Goal: Transaction & Acquisition: Purchase product/service

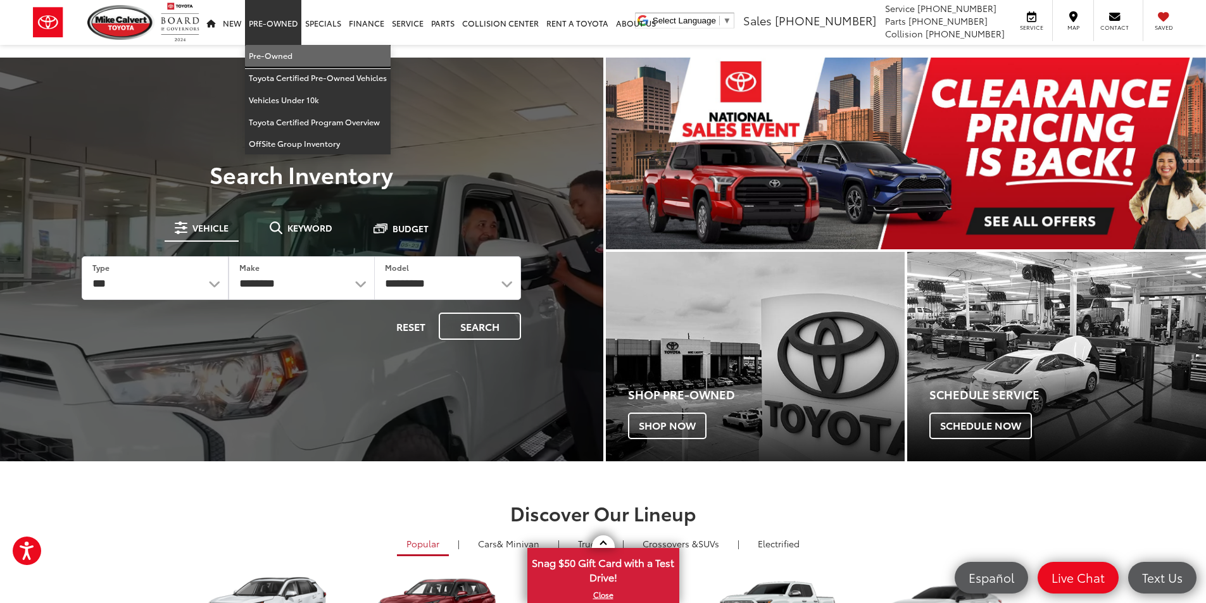
click at [271, 54] on link "Pre-Owned" at bounding box center [318, 56] width 146 height 22
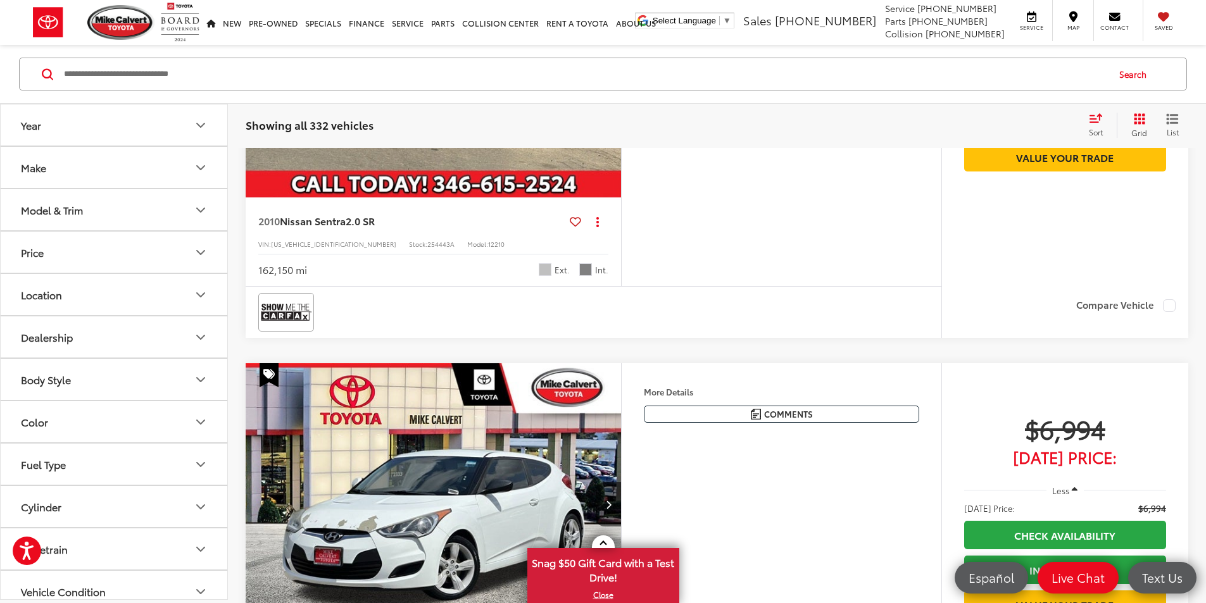
scroll to position [2084, 0]
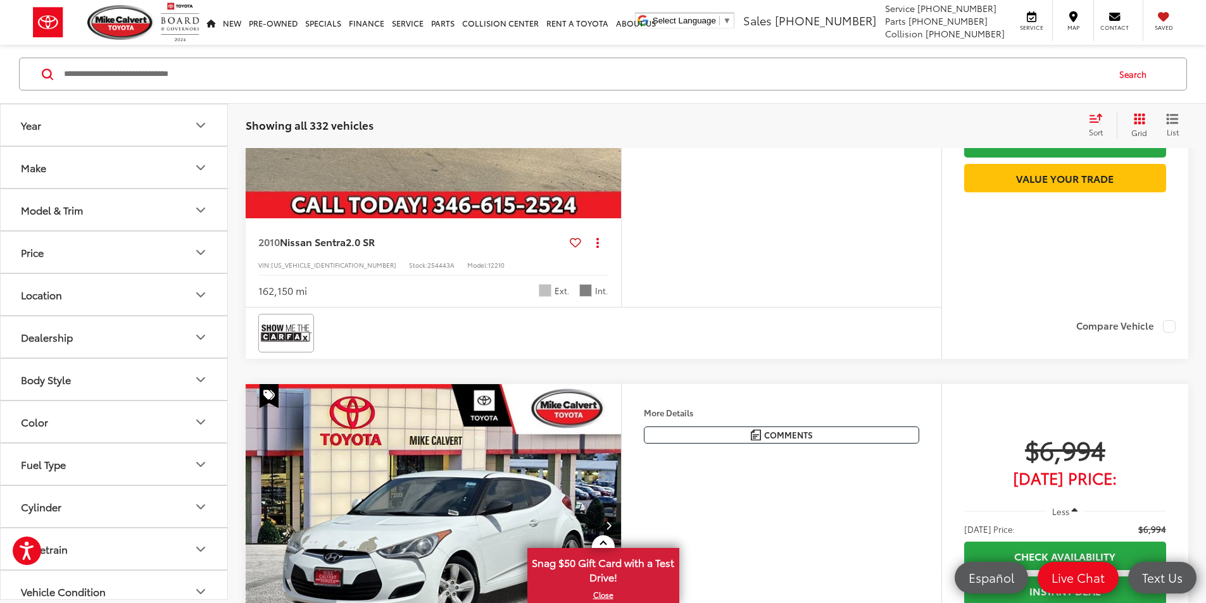
click at [612, 82] on icon "Next image" at bounding box center [609, 77] width 6 height 9
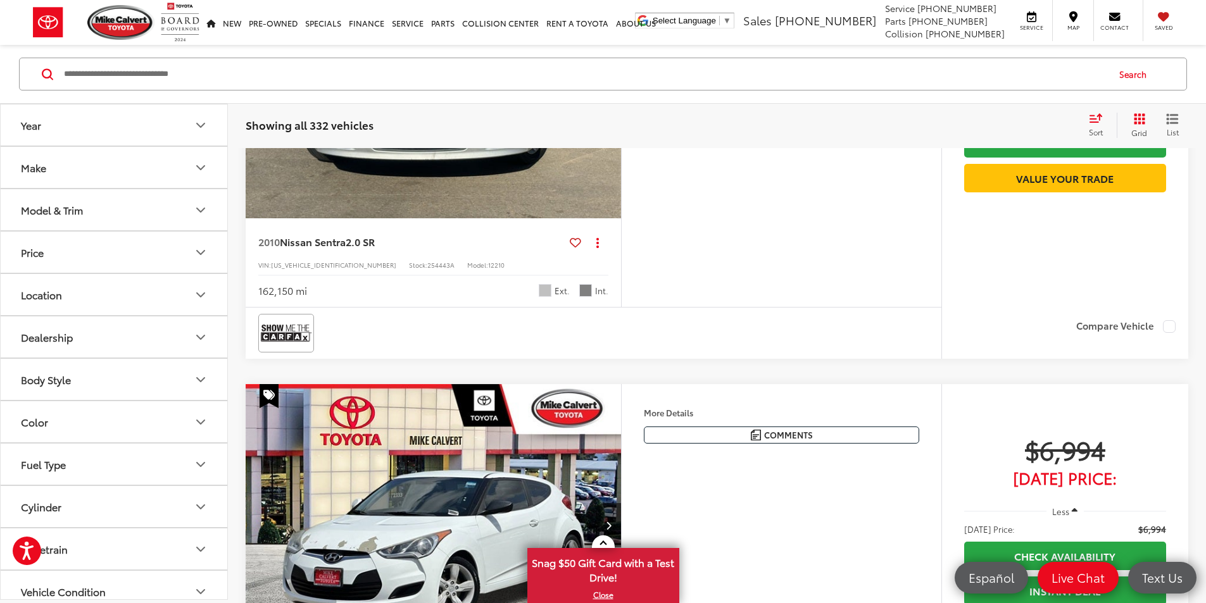
click at [612, 82] on icon "Next image" at bounding box center [609, 77] width 6 height 9
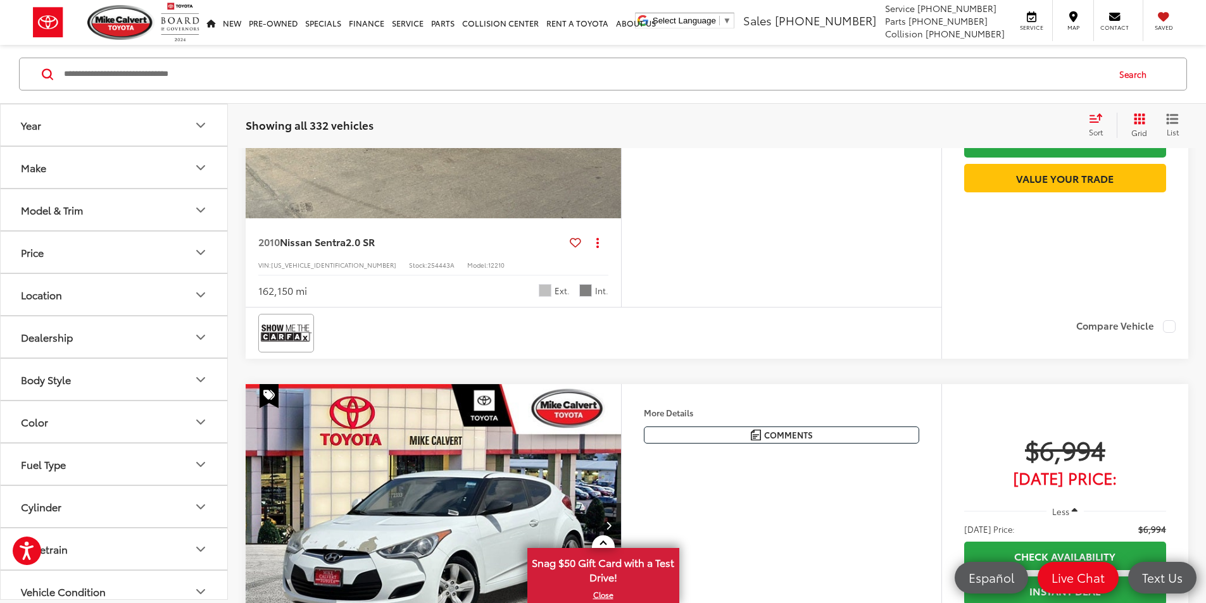
click at [612, 82] on icon "Next image" at bounding box center [609, 77] width 6 height 9
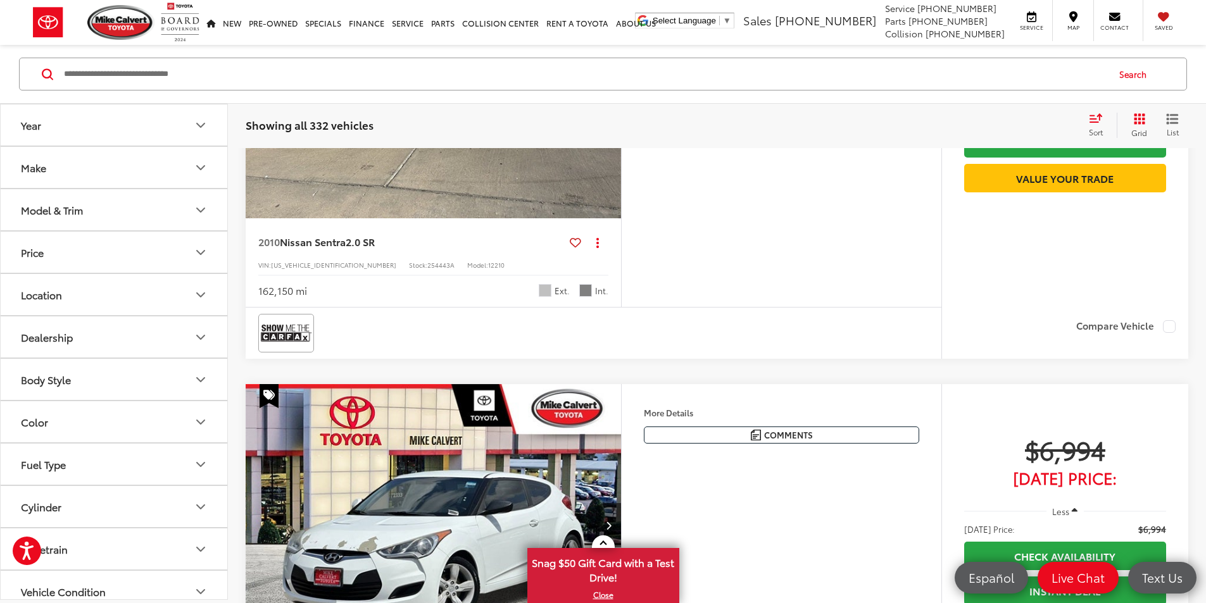
scroll to position [0, 1440]
click at [612, 82] on icon "Next image" at bounding box center [609, 77] width 6 height 9
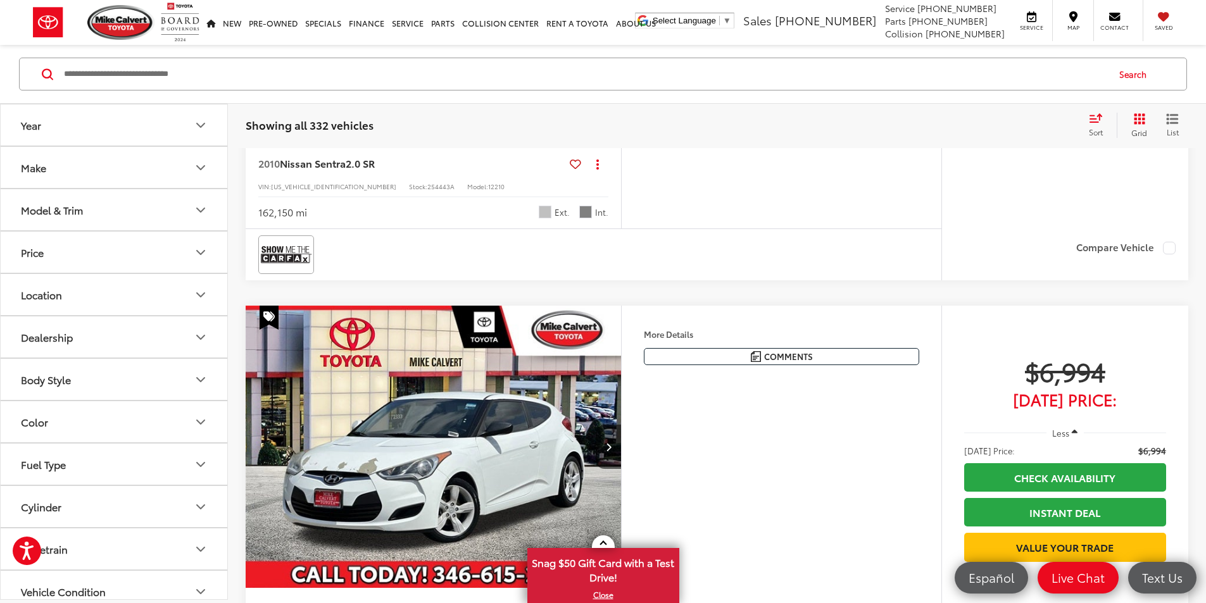
scroll to position [2274, 0]
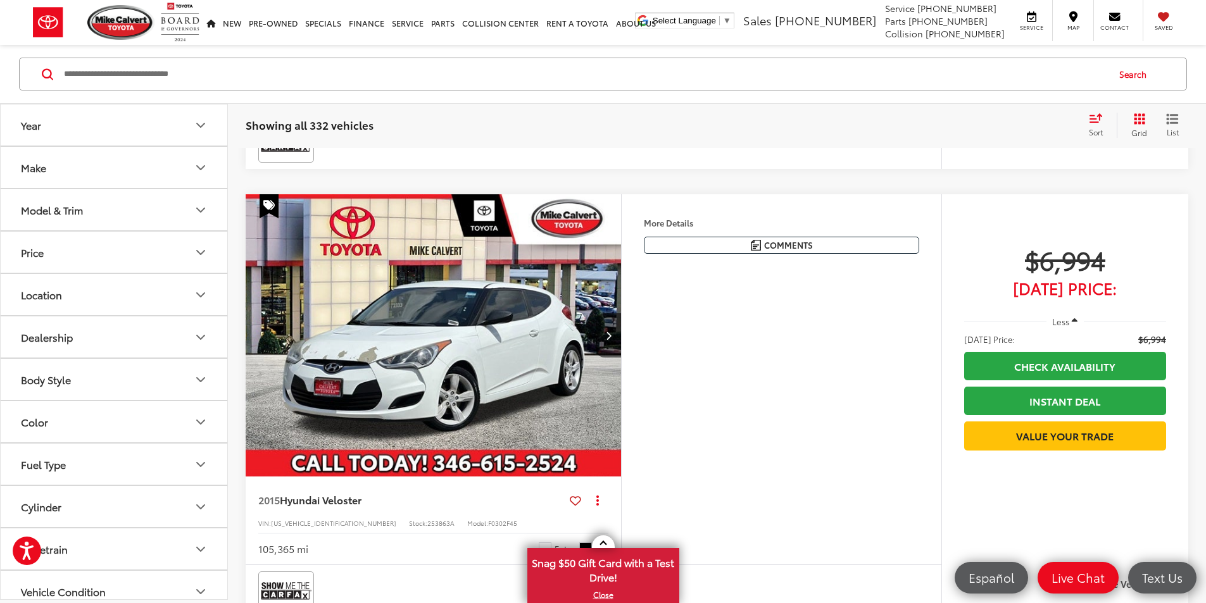
click at [346, 59] on span "Nissan Sentra" at bounding box center [313, 51] width 66 height 15
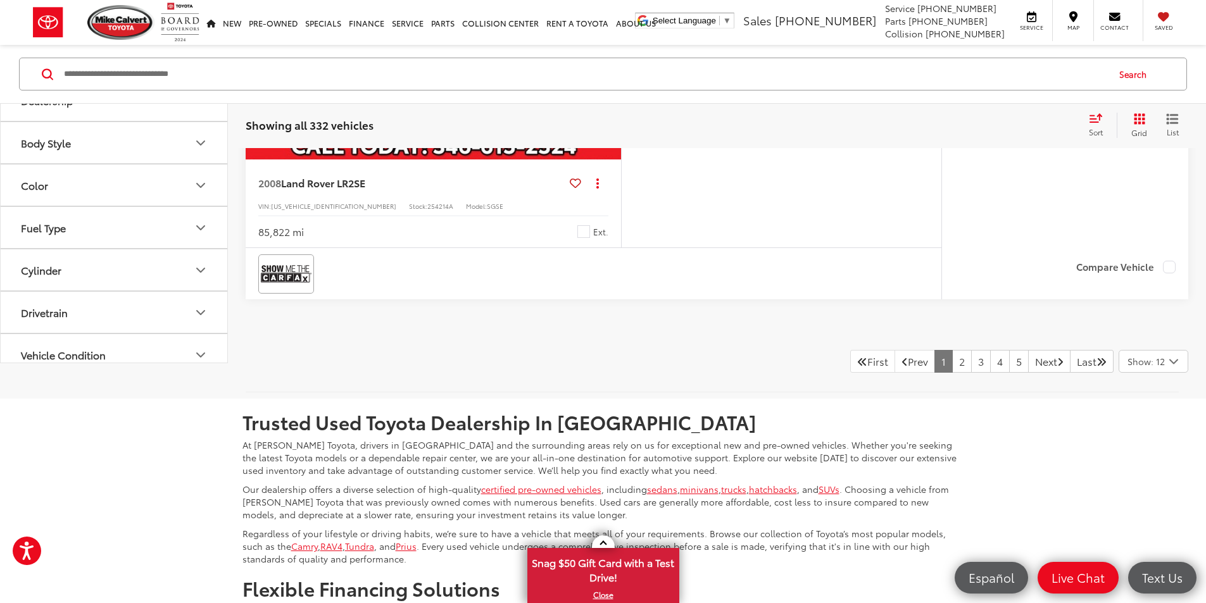
scroll to position [5255, 0]
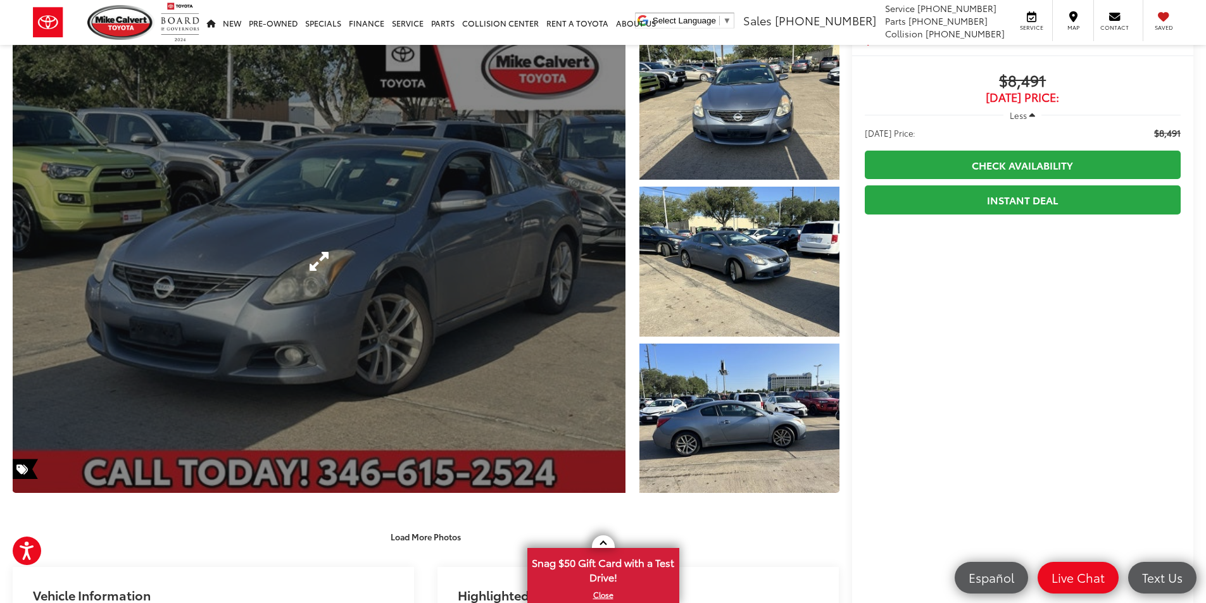
scroll to position [127, 0]
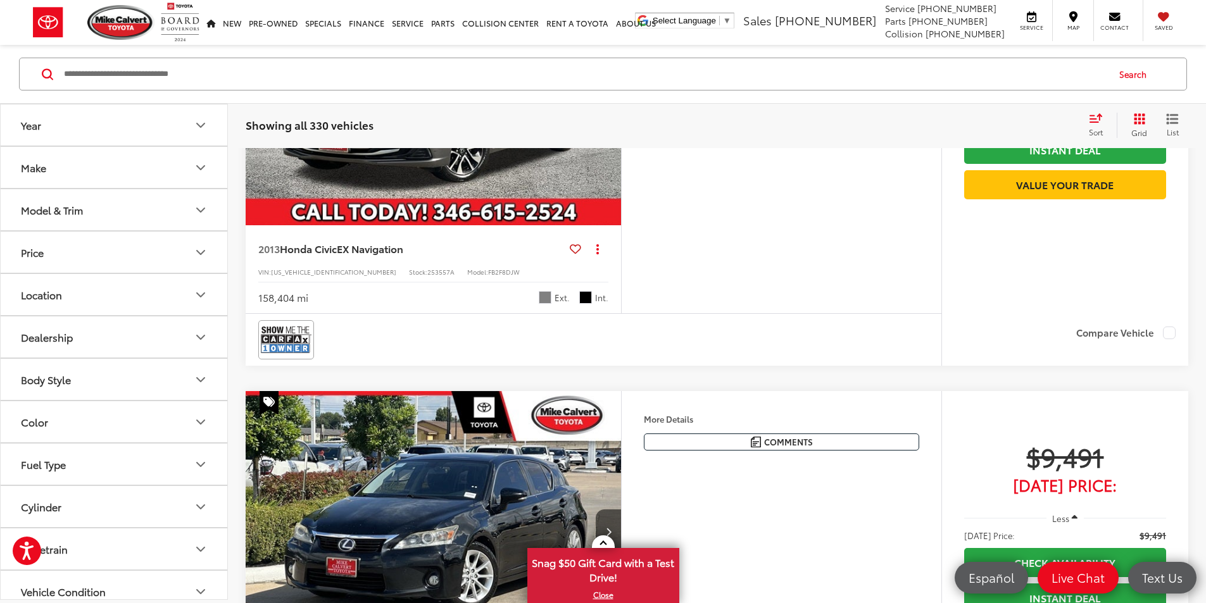
scroll to position [1601, 0]
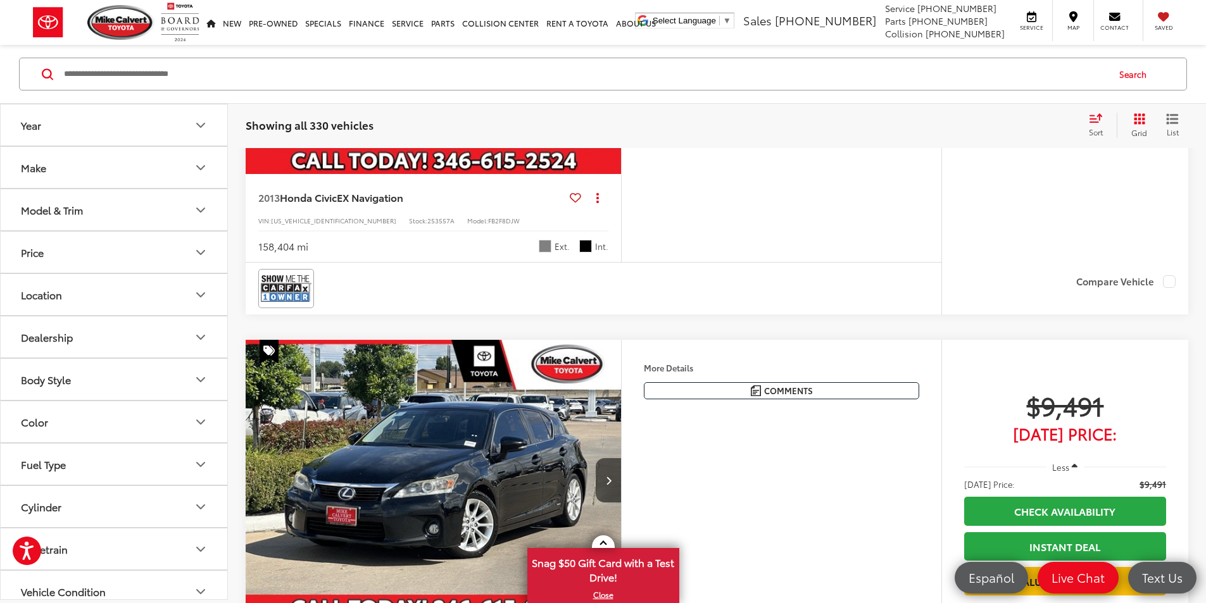
click at [418, 175] on img "2013 Honda Civic EX Navigation 0" at bounding box center [433, 33] width 377 height 283
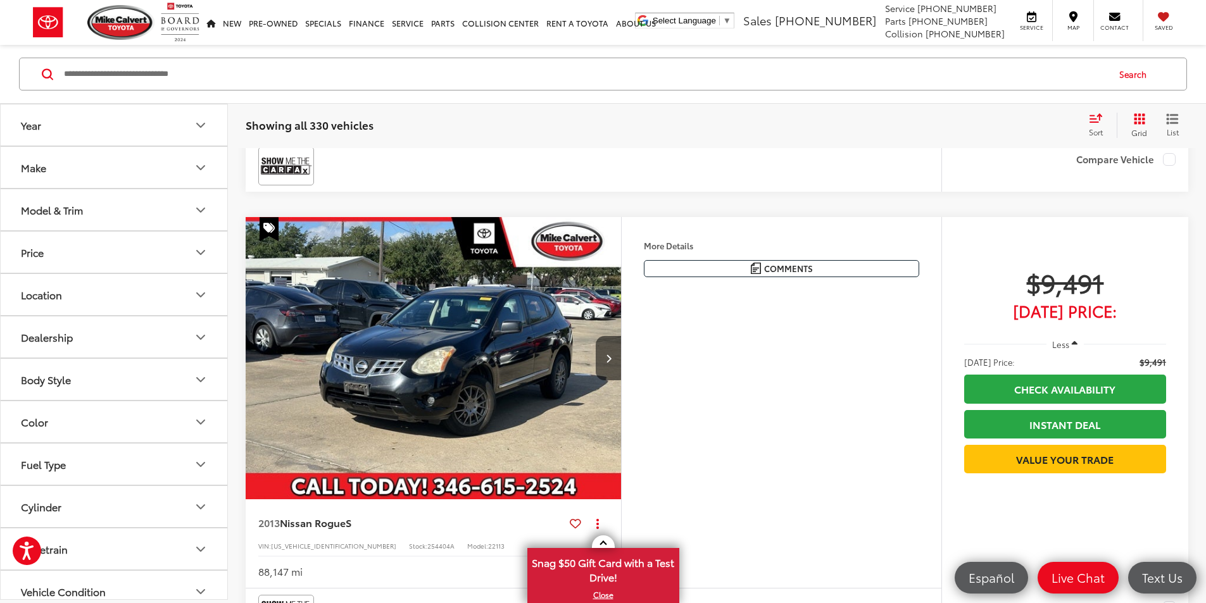
scroll to position [2171, 0]
drag, startPoint x: 513, startPoint y: 384, endPoint x: 504, endPoint y: 388, distance: 9.6
